Goal: Communication & Community: Share content

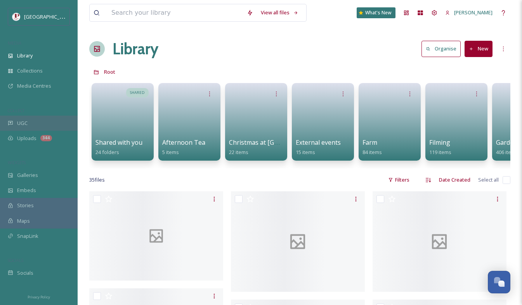
click at [57, 126] on div "UGC" at bounding box center [39, 123] width 78 height 15
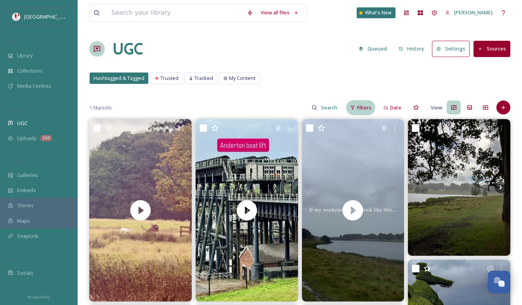
click at [370, 105] on span "Filters" at bounding box center [364, 107] width 14 height 7
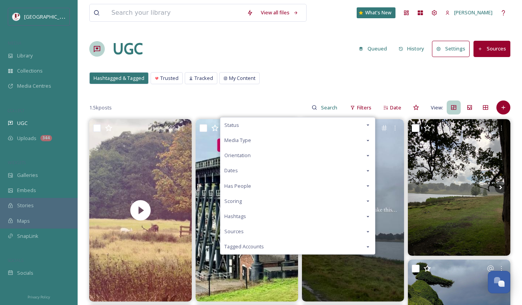
click at [254, 200] on div "Scoring" at bounding box center [297, 200] width 154 height 15
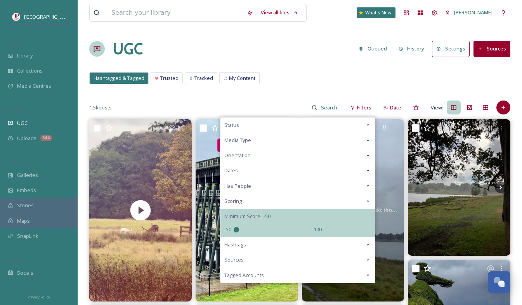
drag, startPoint x: 276, startPoint y: 226, endPoint x: 159, endPoint y: 219, distance: 116.9
type input "-50"
click at [233, 227] on input "range" at bounding box center [272, 229] width 78 height 5
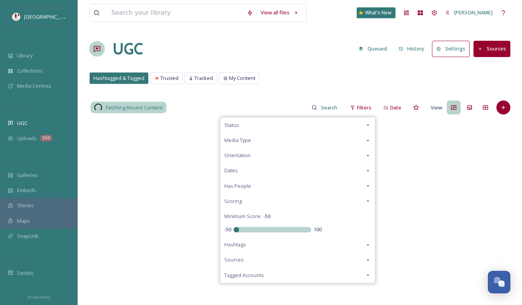
drag, startPoint x: 286, startPoint y: 69, endPoint x: 265, endPoint y: 62, distance: 22.0
click at [287, 69] on div "View all files What's New Carys Cummins UGC Queued History Settings Sources Has…" at bounding box center [300, 212] width 444 height 424
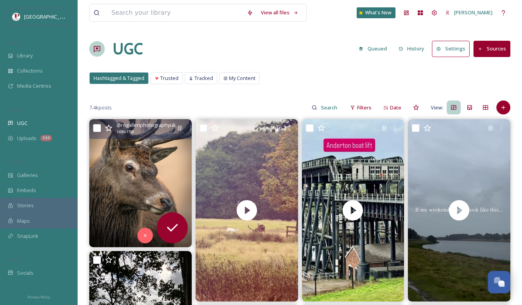
click at [165, 166] on img at bounding box center [140, 183] width 102 height 128
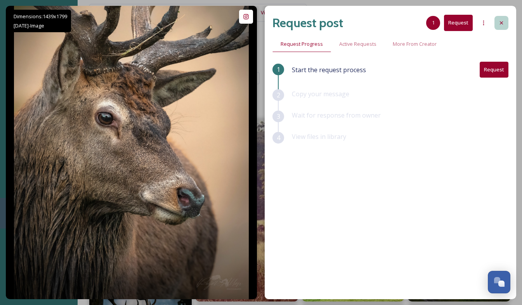
click at [506, 22] on div at bounding box center [501, 23] width 14 height 14
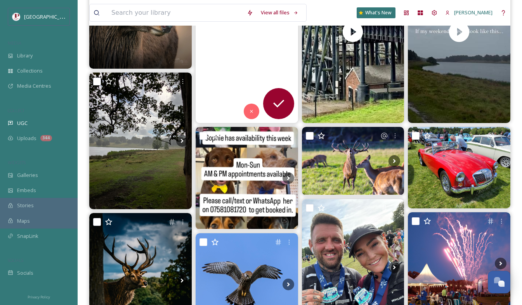
scroll to position [194, 0]
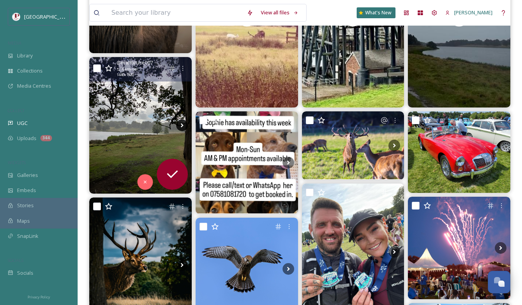
click at [186, 124] on icon at bounding box center [182, 125] width 12 height 12
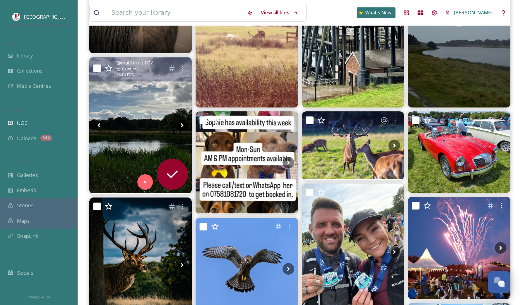
click at [182, 126] on icon at bounding box center [182, 125] width 12 height 12
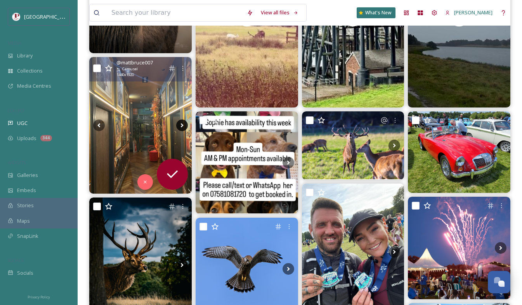
click at [182, 126] on icon at bounding box center [182, 125] width 12 height 12
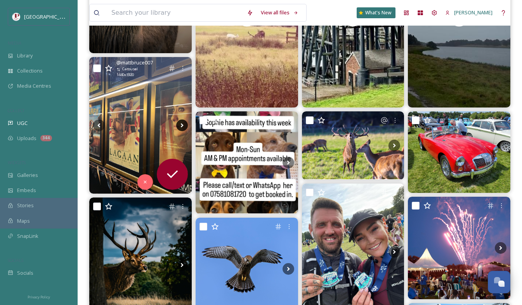
click at [182, 126] on icon at bounding box center [182, 125] width 12 height 12
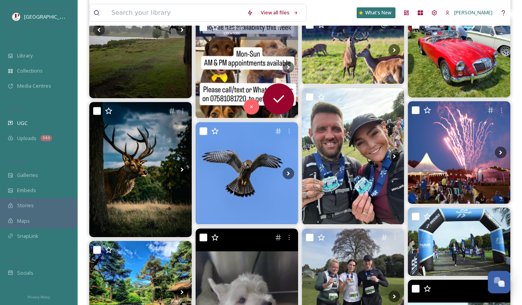
scroll to position [349, 0]
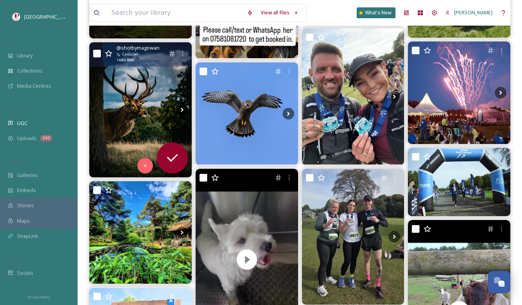
click at [180, 112] on icon at bounding box center [182, 110] width 12 height 12
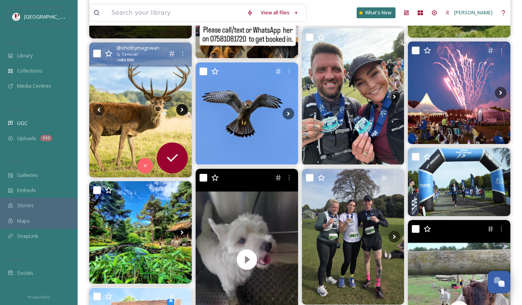
click at [180, 112] on icon at bounding box center [182, 110] width 12 height 12
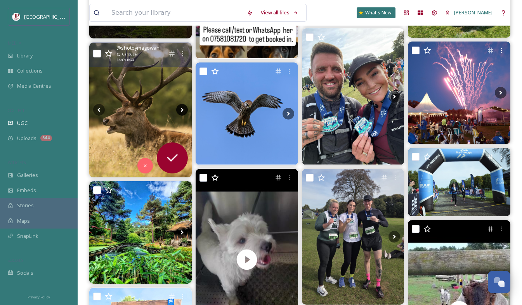
click at [180, 112] on icon at bounding box center [182, 110] width 12 height 12
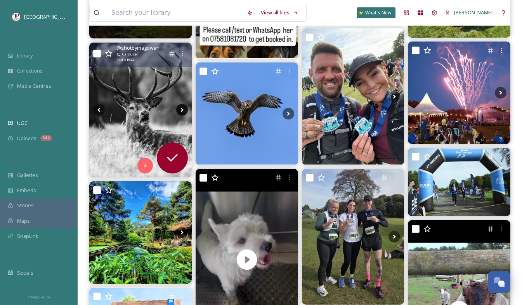
click at [180, 112] on icon at bounding box center [182, 110] width 12 height 12
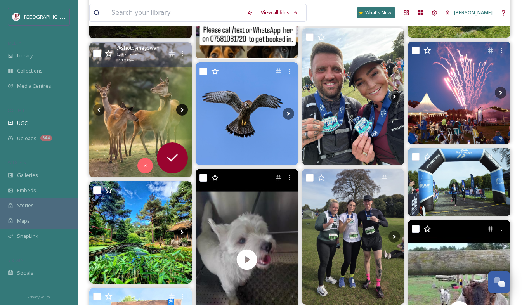
click at [180, 112] on icon at bounding box center [182, 110] width 12 height 12
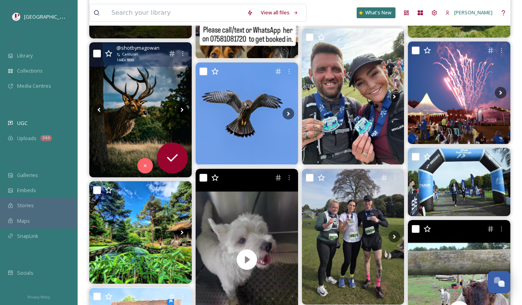
click at [180, 112] on icon at bounding box center [182, 110] width 12 height 12
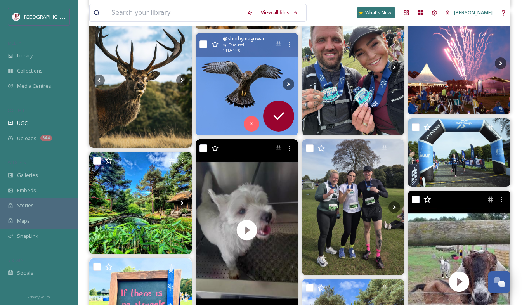
scroll to position [388, 0]
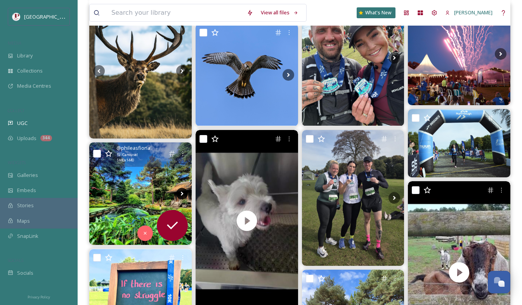
click at [185, 196] on icon at bounding box center [182, 194] width 12 height 12
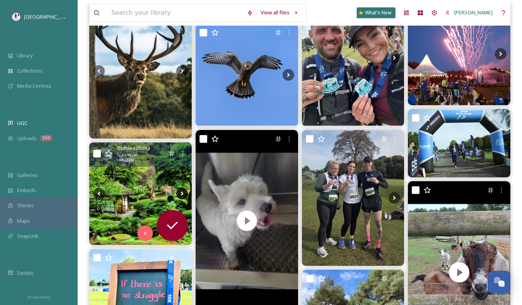
click at [182, 195] on icon at bounding box center [182, 194] width 12 height 12
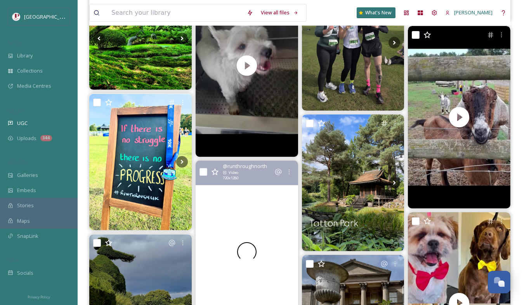
scroll to position [659, 0]
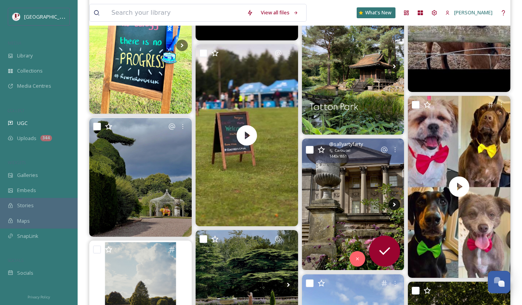
click at [389, 206] on icon at bounding box center [394, 205] width 12 height 12
click at [392, 205] on icon at bounding box center [394, 205] width 12 height 12
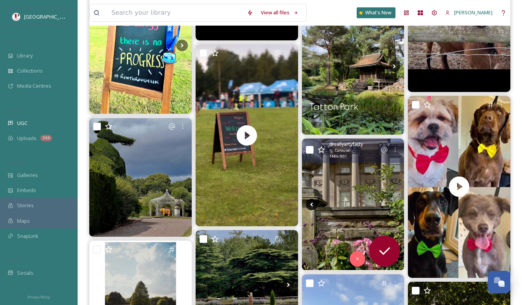
click at [313, 207] on icon at bounding box center [312, 205] width 12 height 12
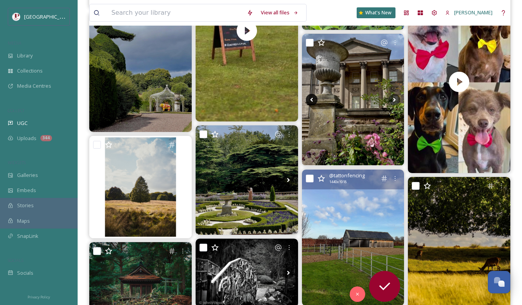
scroll to position [776, 0]
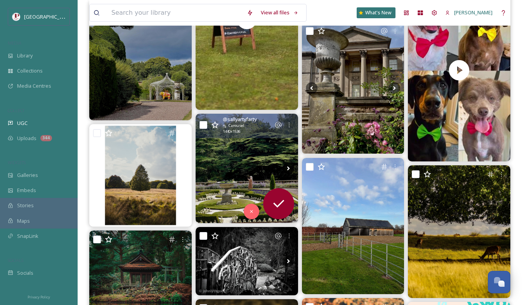
click at [285, 167] on icon at bounding box center [288, 168] width 12 height 12
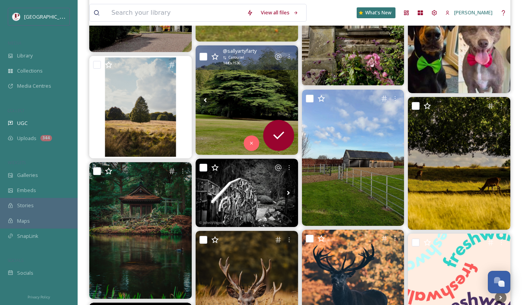
scroll to position [853, 0]
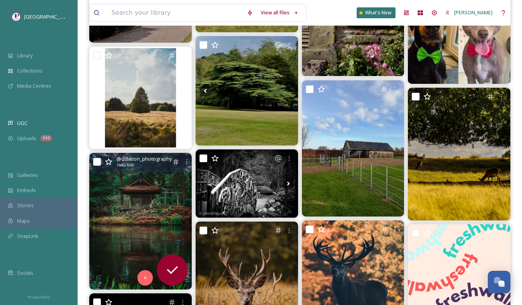
click at [142, 202] on img at bounding box center [140, 221] width 102 height 136
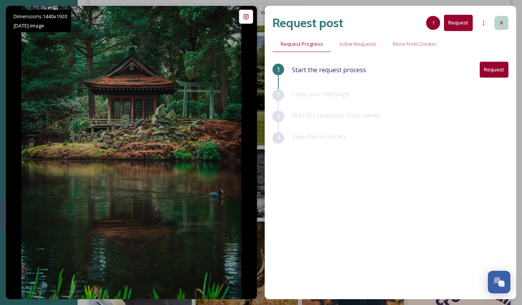
click at [503, 24] on icon at bounding box center [501, 23] width 6 height 6
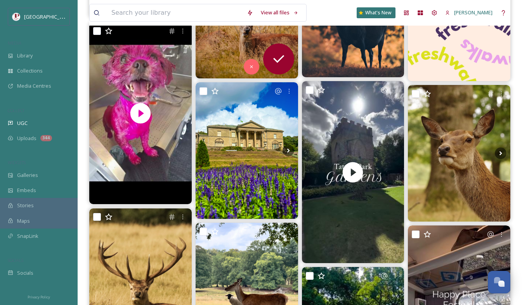
scroll to position [1125, 0]
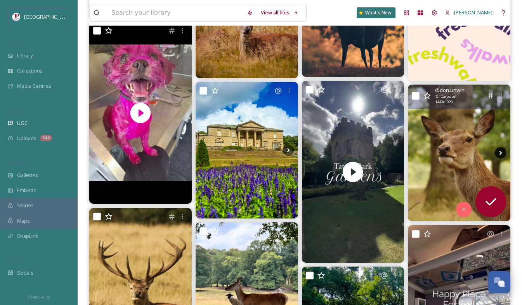
click at [499, 155] on icon at bounding box center [500, 153] width 12 height 12
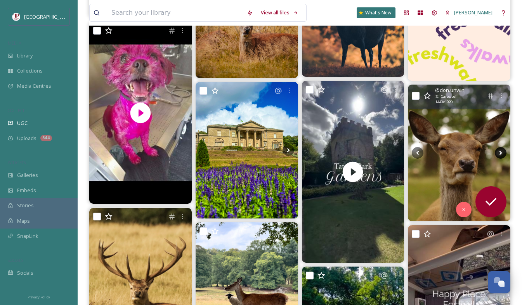
click at [499, 152] on icon at bounding box center [500, 153] width 12 height 12
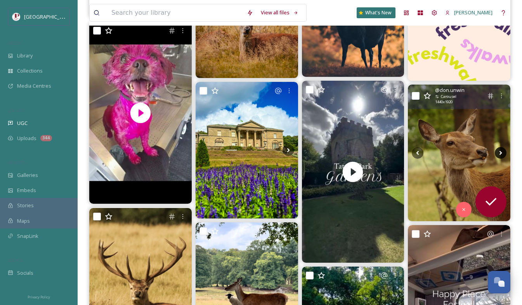
click at [499, 152] on icon at bounding box center [500, 153] width 12 height 12
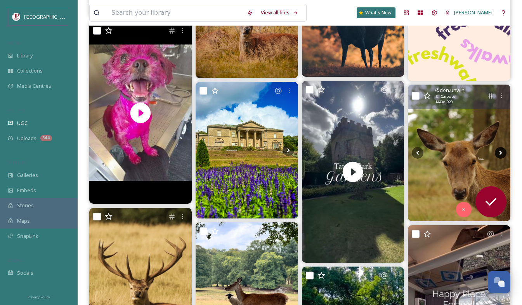
click at [499, 152] on icon at bounding box center [500, 153] width 12 height 12
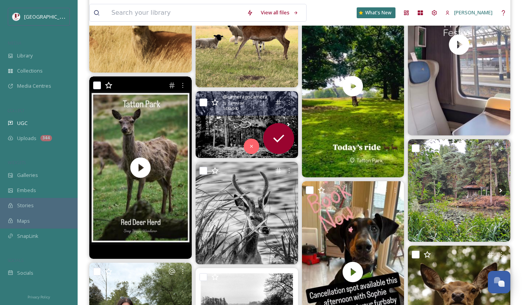
scroll to position [1435, 0]
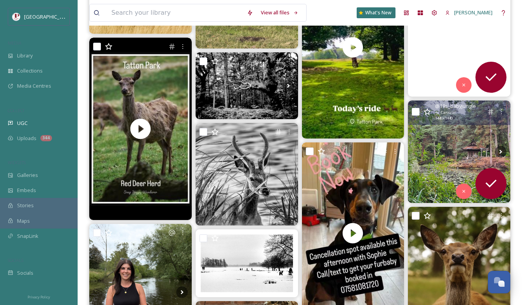
click at [450, 143] on img at bounding box center [459, 151] width 102 height 102
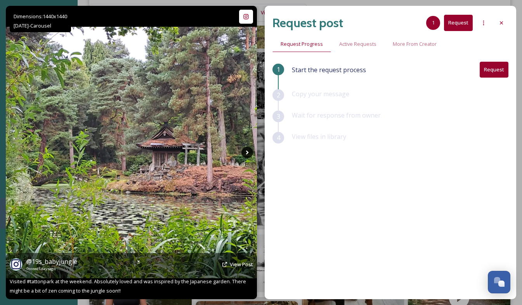
click at [249, 157] on icon at bounding box center [247, 153] width 12 height 12
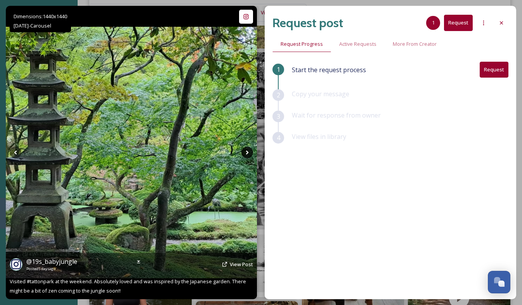
click at [249, 156] on icon at bounding box center [247, 153] width 12 height 12
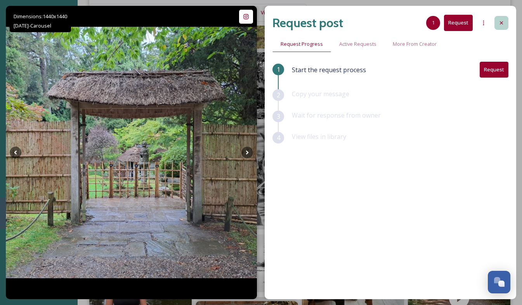
click at [506, 27] on div at bounding box center [501, 23] width 14 height 14
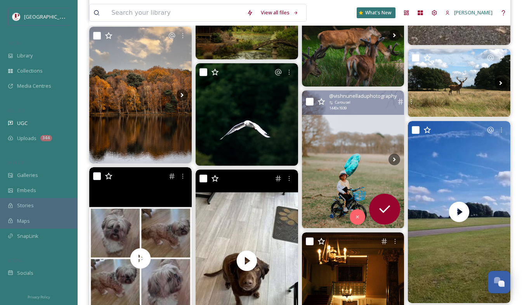
scroll to position [1900, 0]
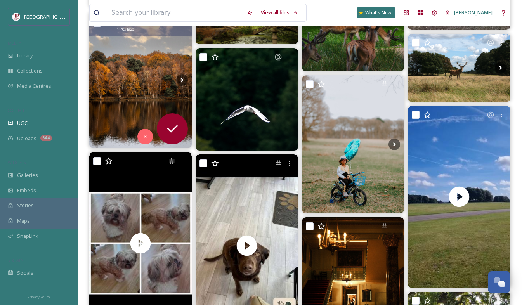
click at [119, 98] on img at bounding box center [140, 80] width 102 height 136
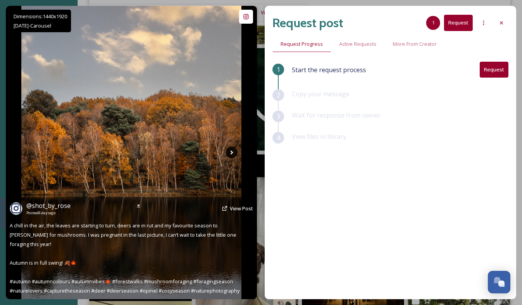
click at [231, 150] on icon at bounding box center [232, 153] width 12 height 12
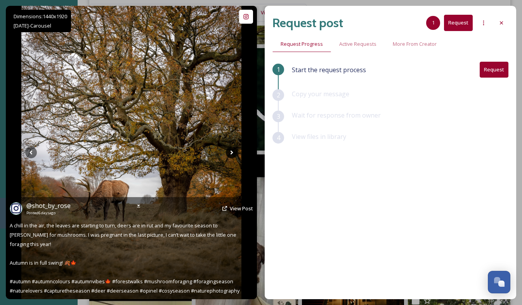
click at [228, 155] on icon at bounding box center [232, 153] width 12 height 12
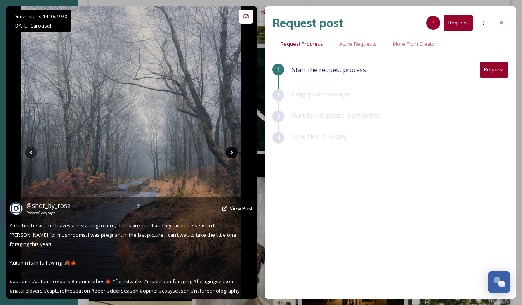
click at [228, 155] on icon at bounding box center [232, 153] width 12 height 12
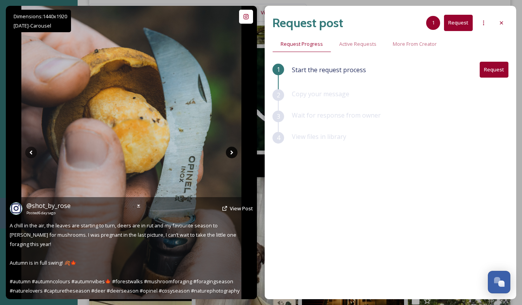
click at [228, 155] on icon at bounding box center [232, 153] width 12 height 12
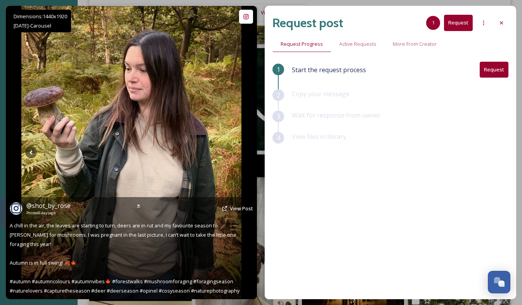
click at [228, 155] on icon at bounding box center [232, 153] width 12 height 12
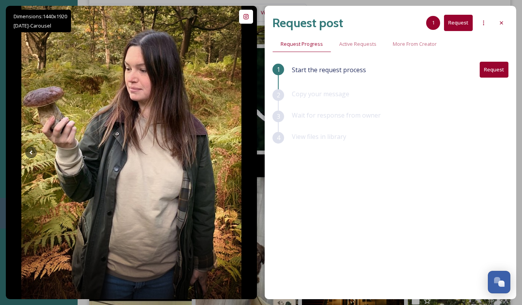
click at [495, 76] on button "Request" at bounding box center [493, 70] width 29 height 16
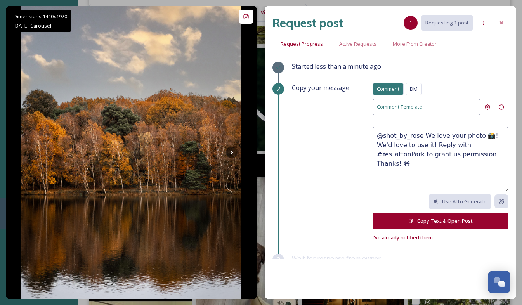
click at [448, 137] on textarea "@shot_by_rose We love your photo 📸! We'd love to use it! Reply with #YesTattonP…" at bounding box center [440, 159] width 136 height 64
click at [412, 145] on textarea "@shot_by_rose We love your parkland photos 📸! We'd love to use it! Reply with #…" at bounding box center [440, 159] width 136 height 64
type textarea "@shot_by_rose We love your parkland photos 📸! We'd love to feature them on our …"
click at [447, 221] on button "Copy Text & Open Post" at bounding box center [440, 221] width 136 height 16
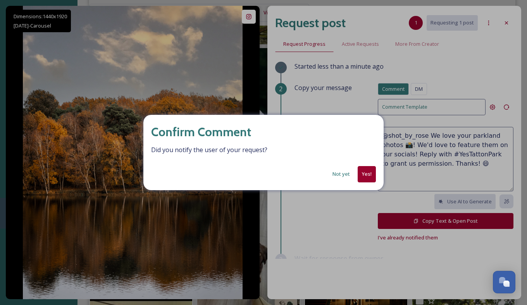
click at [365, 176] on button "Yes!" at bounding box center [367, 174] width 18 height 16
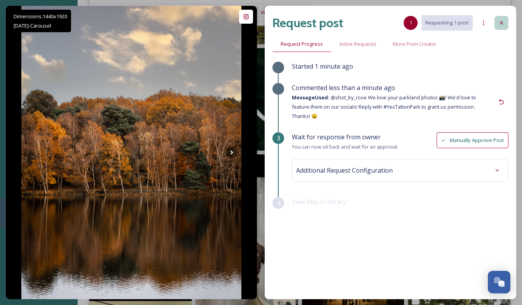
click at [498, 19] on div at bounding box center [501, 23] width 14 height 14
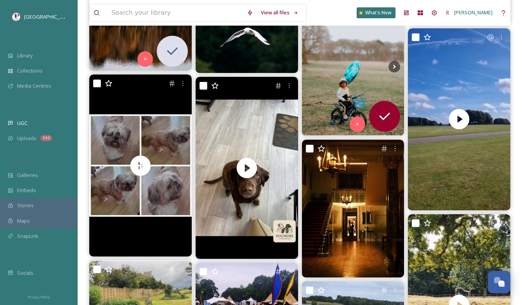
scroll to position [1900, 0]
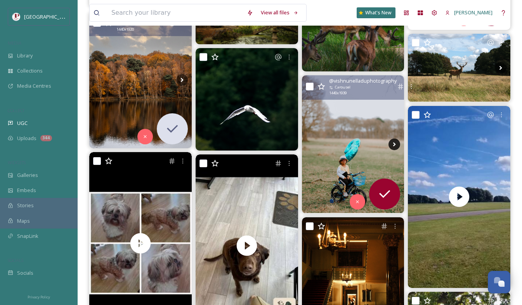
click at [393, 141] on icon at bounding box center [394, 144] width 12 height 12
click at [393, 143] on icon at bounding box center [394, 144] width 12 height 12
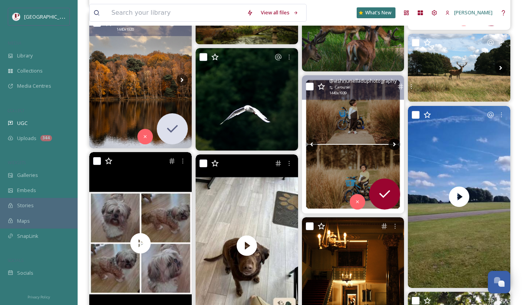
click at [393, 143] on icon at bounding box center [394, 144] width 12 height 12
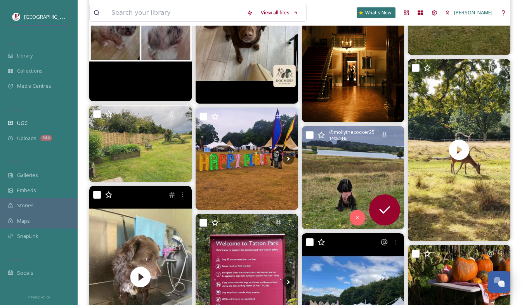
scroll to position [2055, 0]
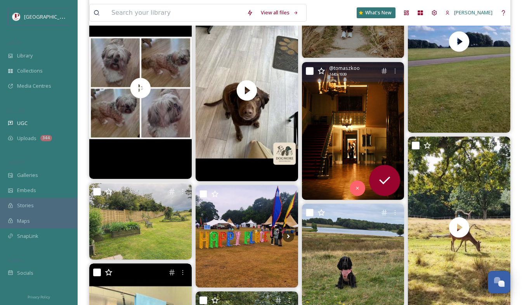
click at [361, 136] on img at bounding box center [353, 131] width 102 height 138
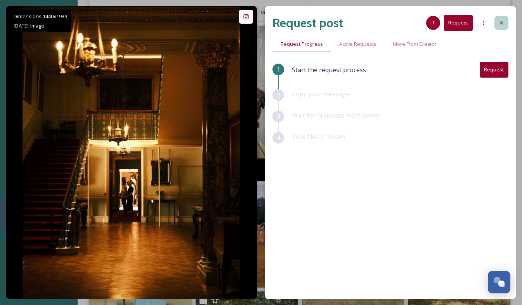
click at [498, 20] on icon at bounding box center [501, 23] width 6 height 6
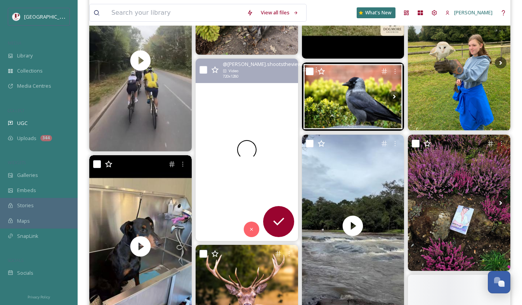
scroll to position [2559, 0]
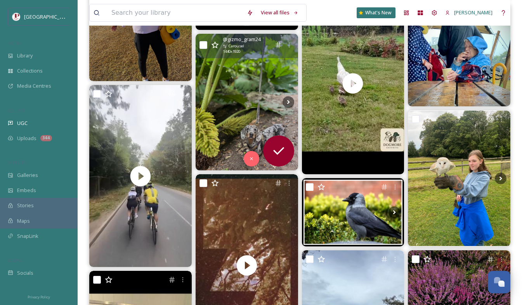
click at [247, 95] on img at bounding box center [246, 102] width 102 height 136
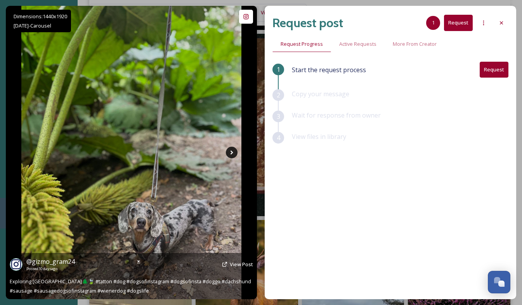
click at [237, 153] on icon at bounding box center [232, 153] width 12 height 12
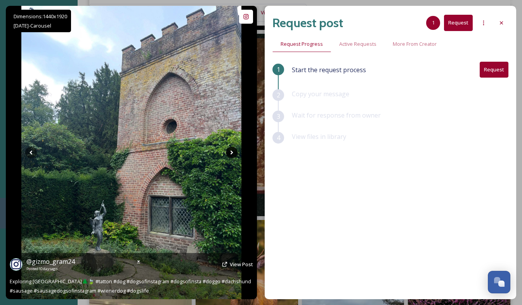
click at [233, 153] on icon at bounding box center [232, 153] width 12 height 12
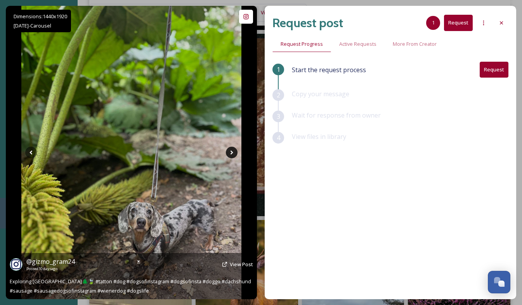
click at [233, 153] on icon at bounding box center [232, 153] width 12 height 12
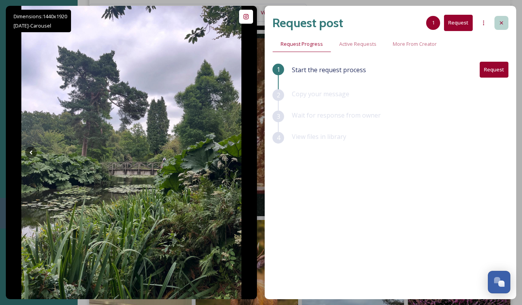
click at [506, 23] on div at bounding box center [501, 23] width 14 height 14
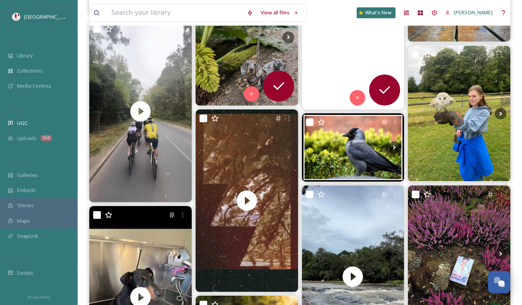
scroll to position [2637, 0]
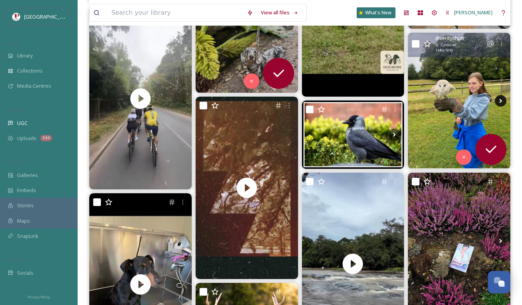
click at [494, 101] on icon at bounding box center [500, 101] width 12 height 12
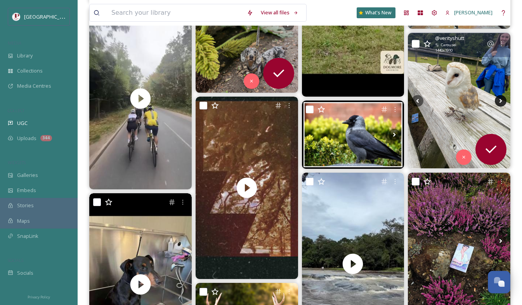
click at [494, 101] on icon at bounding box center [500, 101] width 12 height 12
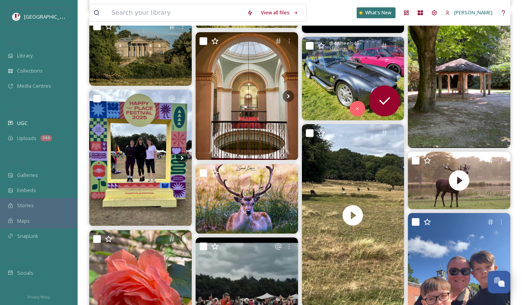
scroll to position [3684, 0]
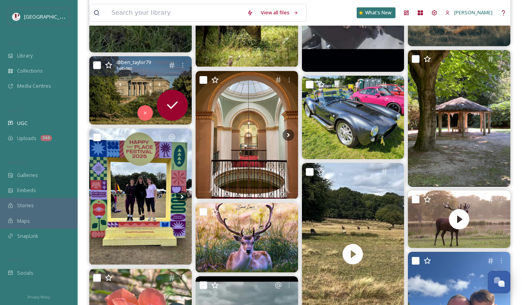
click at [126, 81] on img at bounding box center [140, 90] width 102 height 68
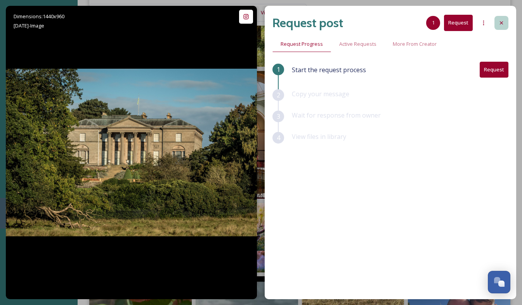
click at [503, 26] on icon at bounding box center [501, 23] width 6 height 6
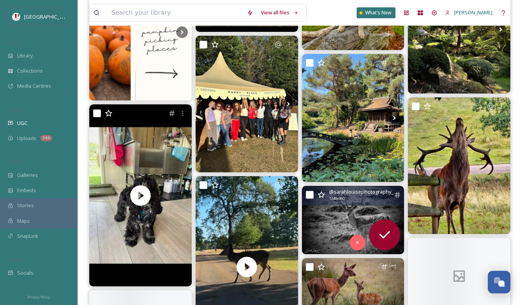
scroll to position [4265, 0]
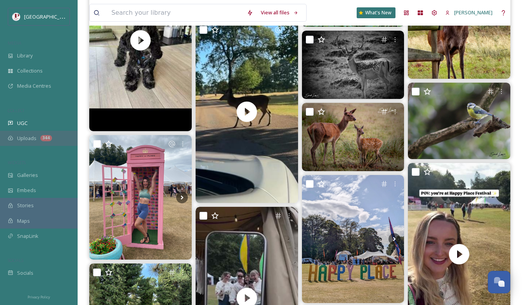
click at [35, 135] on span "Uploads" at bounding box center [26, 138] width 19 height 7
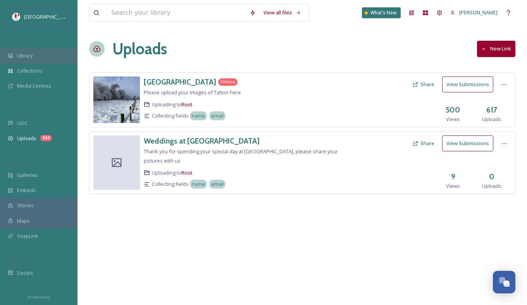
click at [21, 54] on span "Library" at bounding box center [25, 55] width 16 height 7
